Goal: Task Accomplishment & Management: Manage account settings

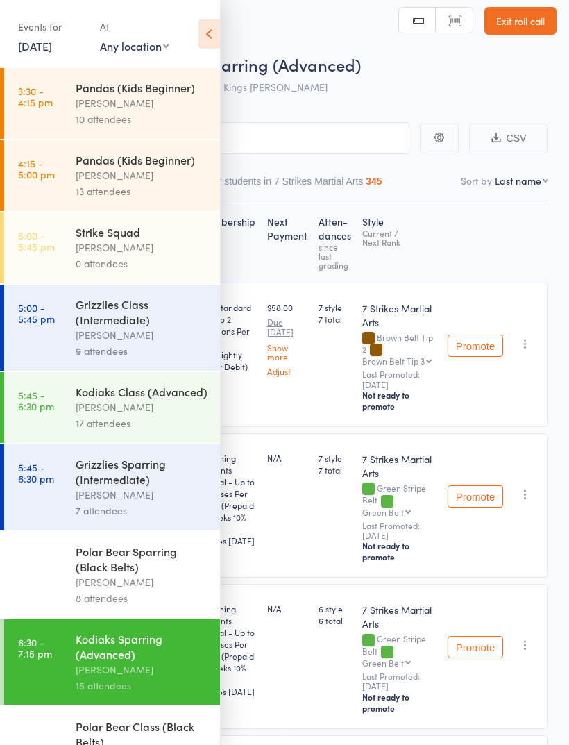
scroll to position [69, 0]
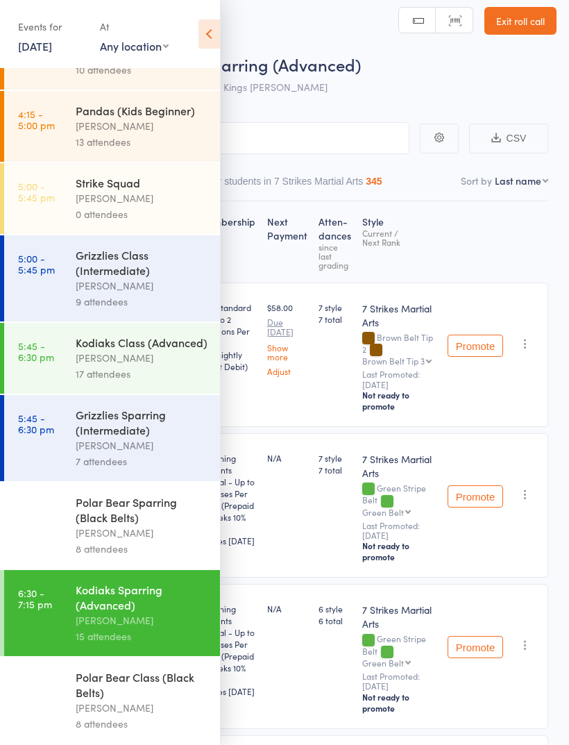
click at [534, 17] on link "Exit roll call" at bounding box center [520, 21] width 72 height 28
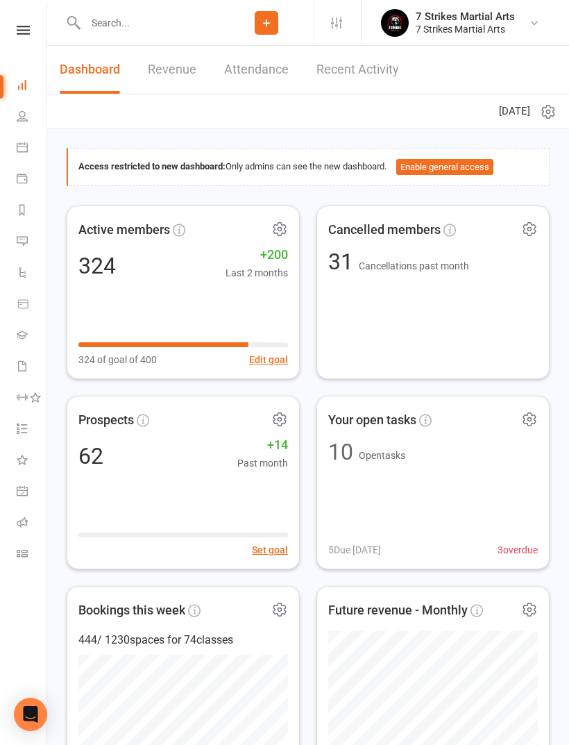
click at [19, 30] on icon at bounding box center [23, 30] width 13 height 9
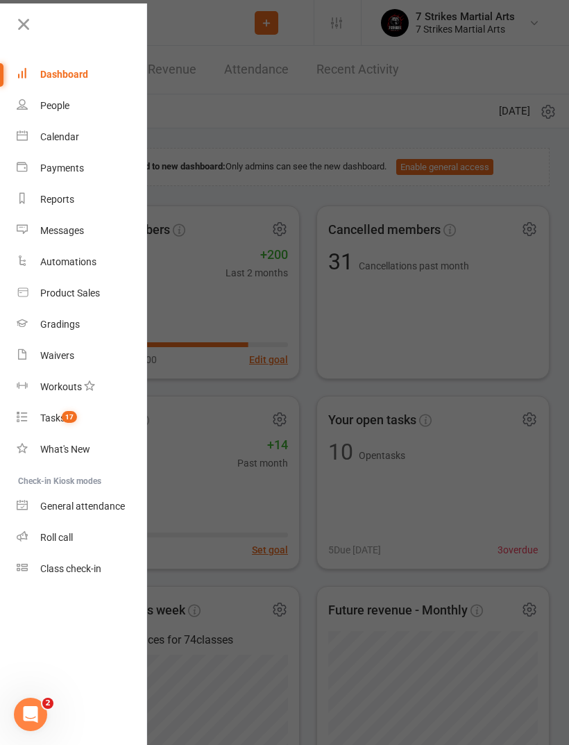
click at [88, 145] on link "Calendar" at bounding box center [82, 136] width 131 height 31
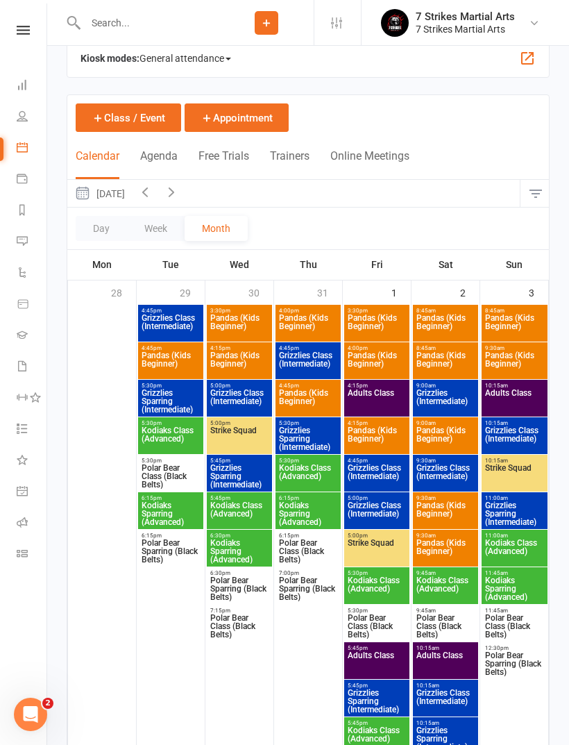
scroll to position [28, 0]
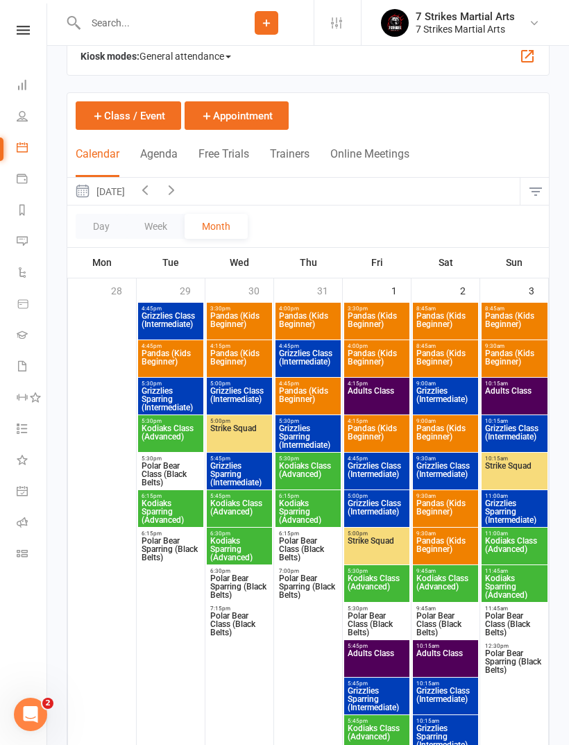
click at [319, 576] on span "Polar Bear Sparring (Black Belts)" at bounding box center [308, 586] width 60 height 25
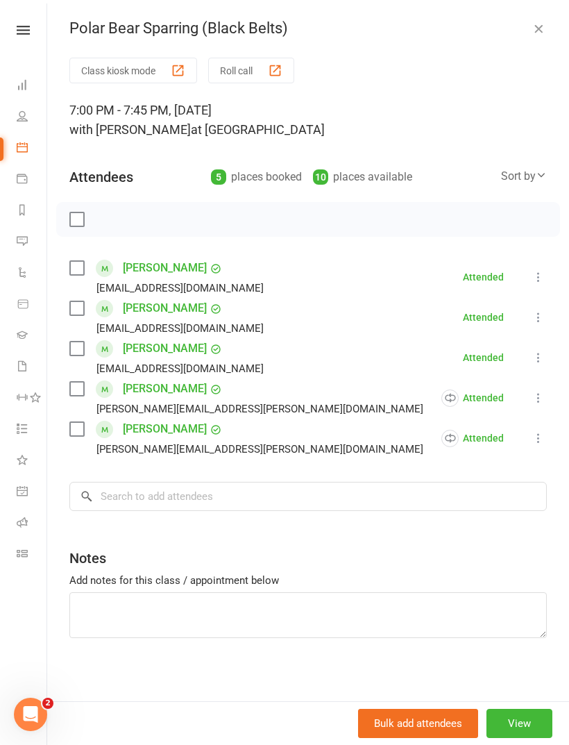
click at [546, 28] on button "button" at bounding box center [538, 28] width 17 height 17
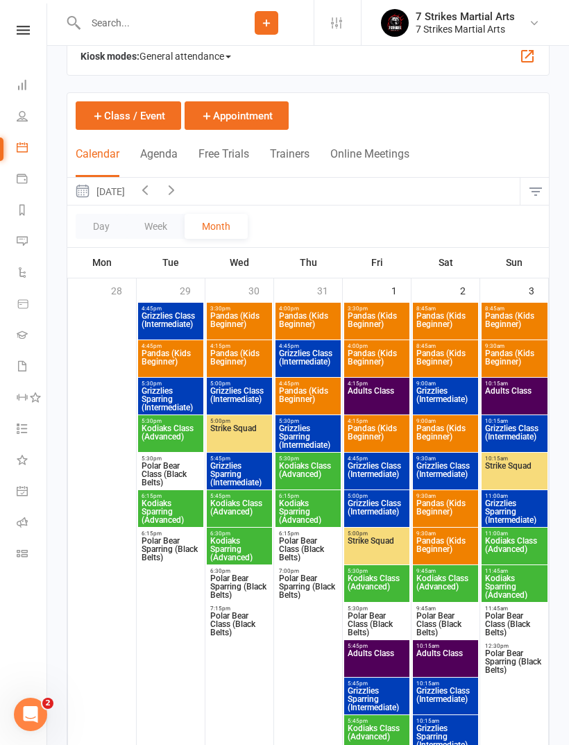
click at [245, 589] on span "Polar Bear Sparring (Black Belts)" at bounding box center [240, 586] width 60 height 25
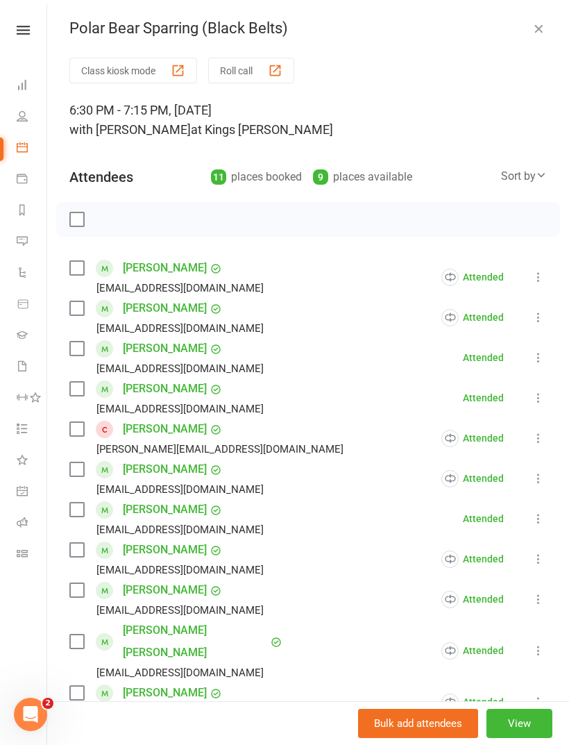
click at [541, 10] on div "Polar Bear Sparring (Black Belts) Class kiosk mode Roll call 6:30 PM - 7:15 PM,…" at bounding box center [308, 372] width 522 height 745
click at [537, 22] on icon "button" at bounding box center [539, 29] width 14 height 14
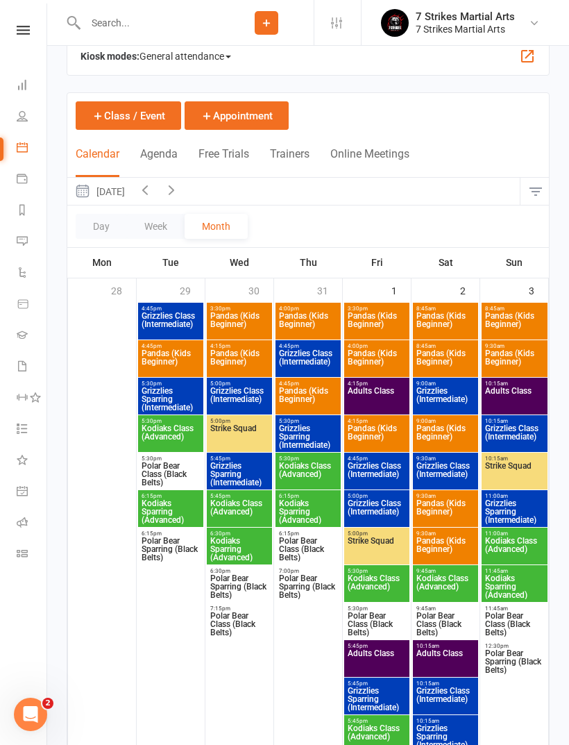
click at [317, 547] on span "Polar Bear Class (Black Belts)" at bounding box center [308, 548] width 60 height 25
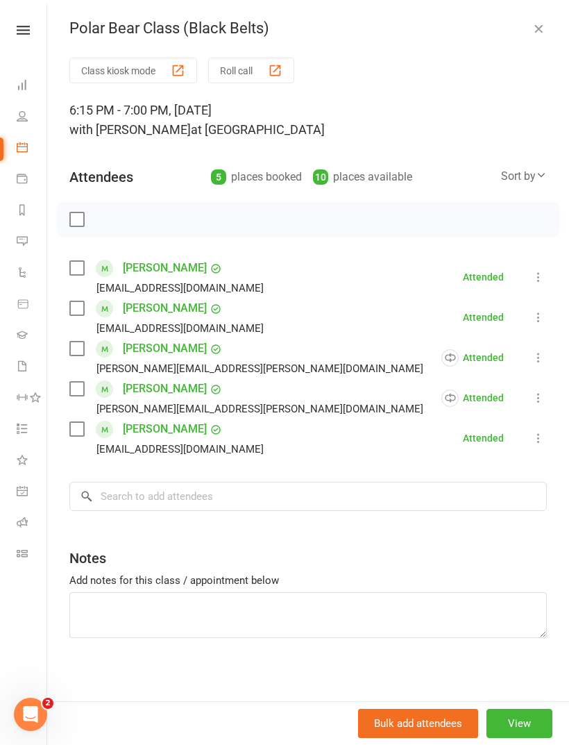
click at [550, 454] on div "Class kiosk mode Roll call 6:15 PM - 7:00 PM, [DATE] with [PERSON_NAME] at [GEO…" at bounding box center [308, 383] width 522 height 650
click at [545, 443] on icon at bounding box center [539, 438] width 14 height 14
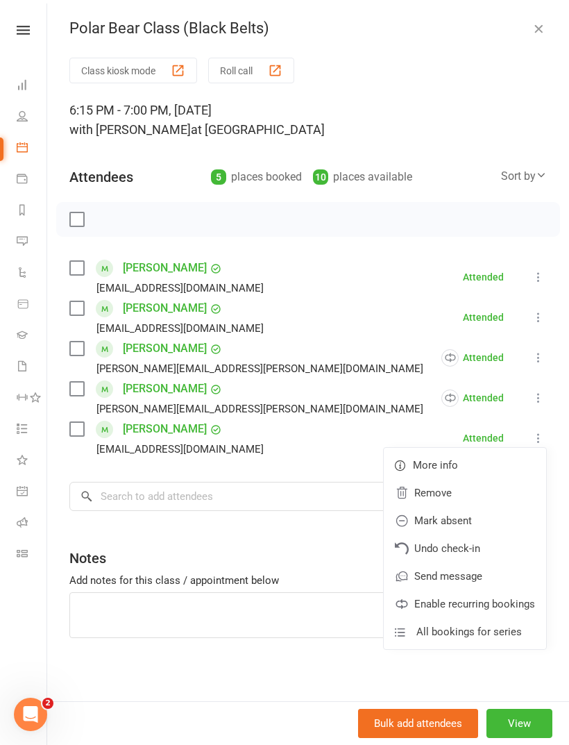
click at [509, 602] on link "Enable recurring bookings" at bounding box center [465, 604] width 162 height 28
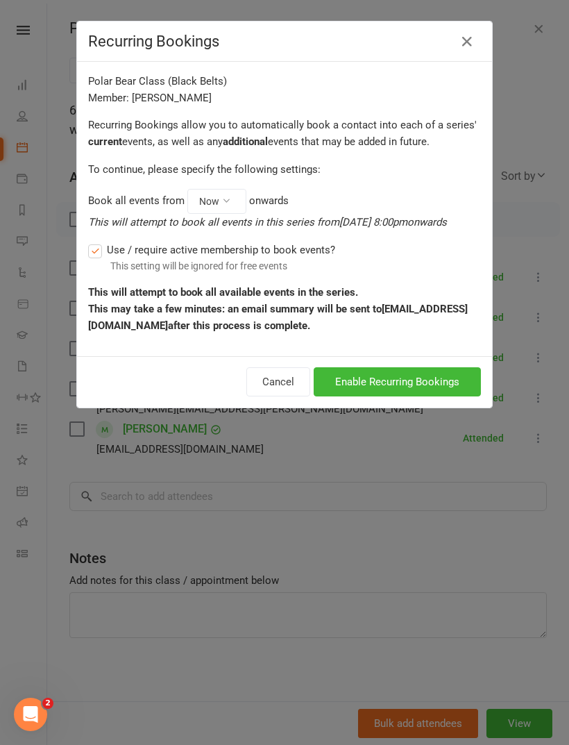
click at [449, 395] on button "Enable Recurring Bookings" at bounding box center [397, 381] width 167 height 29
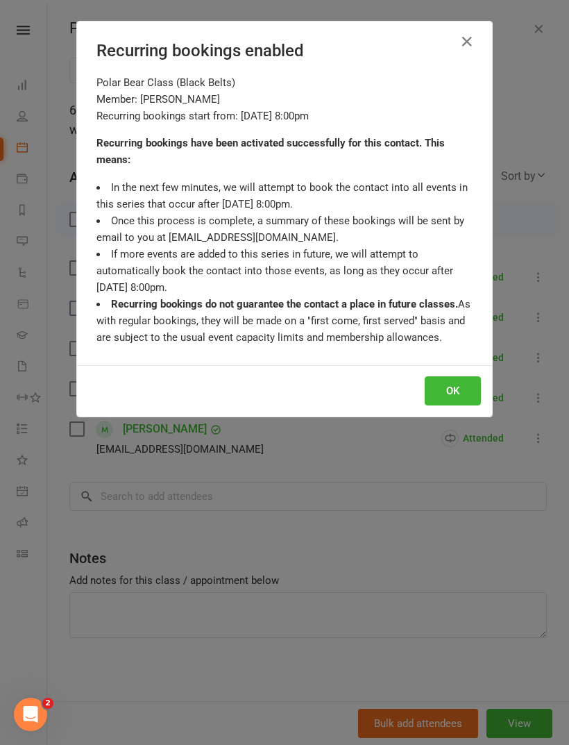
click at [463, 393] on button "OK" at bounding box center [453, 390] width 56 height 29
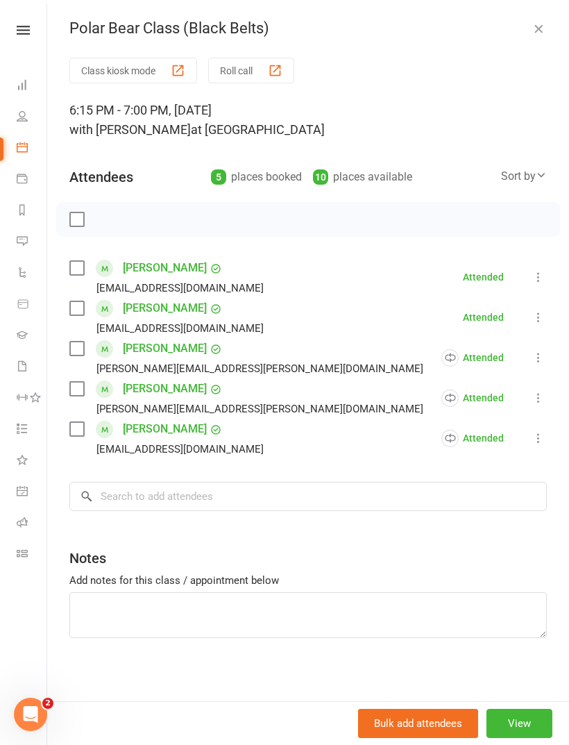
scroll to position [0, 0]
